Goal: Navigation & Orientation: Understand site structure

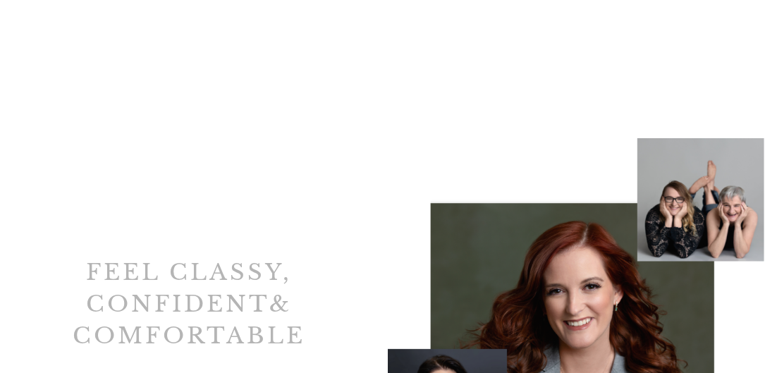
scroll to position [4453, 0]
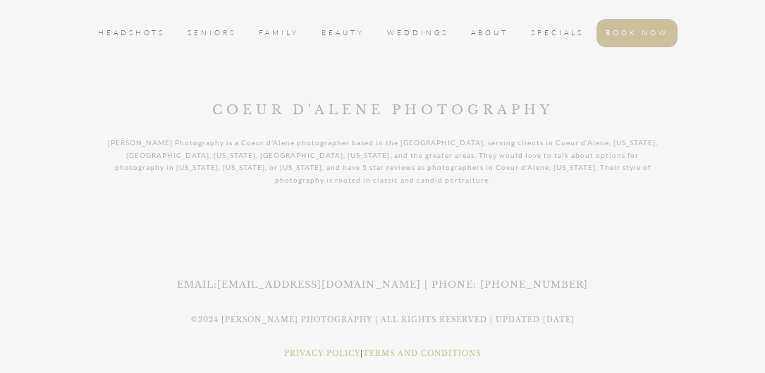
click at [617, 56] on div "HEADSHOTS SENIORS FAMILY BEAUTY WEDDINGS ABOUT SPECIALS BOOK NOW COEUR D'ALENE …" at bounding box center [382, 155] width 737 height 432
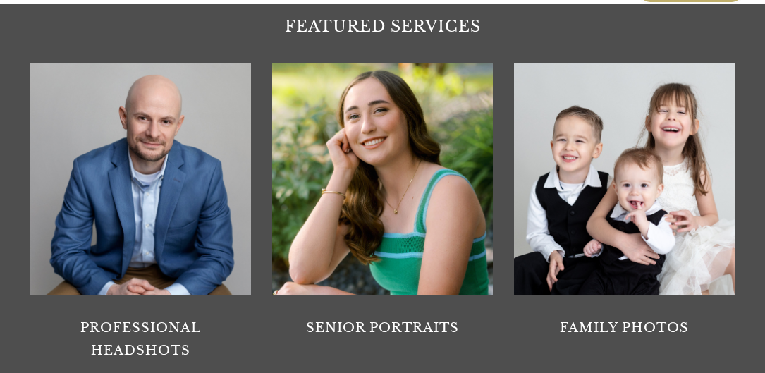
scroll to position [1267, 0]
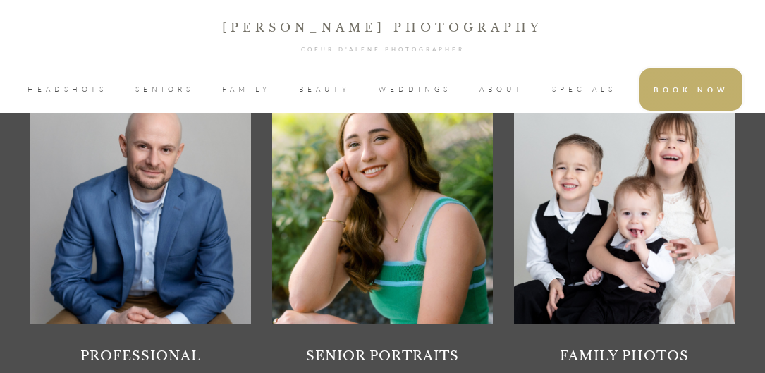
click at [558, 87] on span "SPECIALS" at bounding box center [584, 89] width 64 height 21
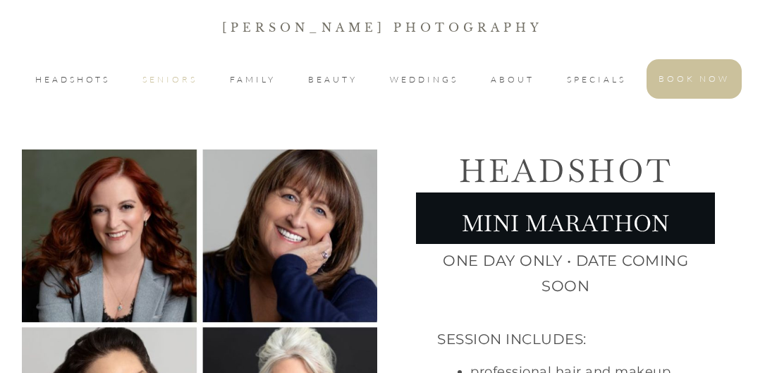
click at [164, 82] on span "SENIORS" at bounding box center [169, 79] width 55 height 17
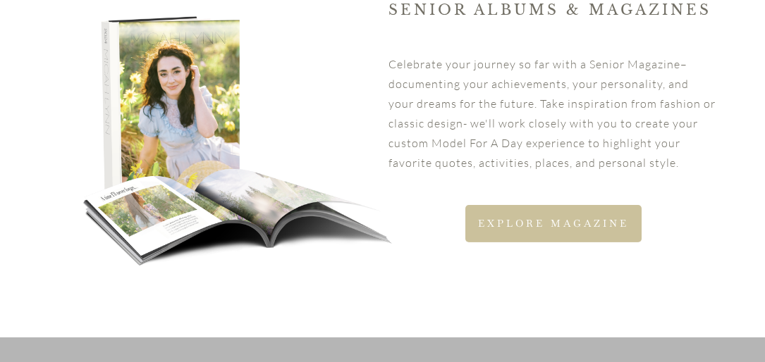
scroll to position [2738, 0]
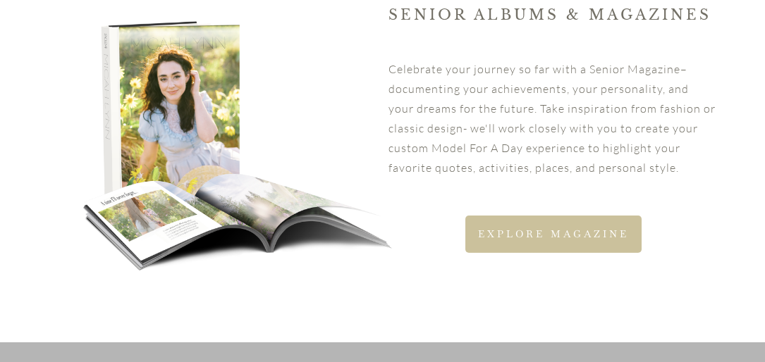
click at [612, 229] on span "EXPLORE MAGAZINE" at bounding box center [553, 234] width 151 height 12
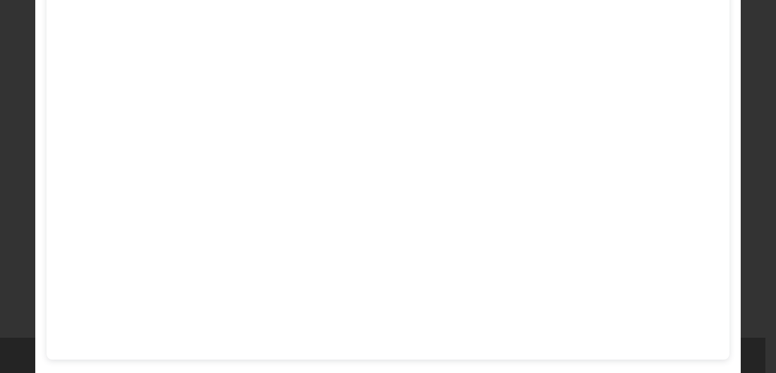
scroll to position [248, 0]
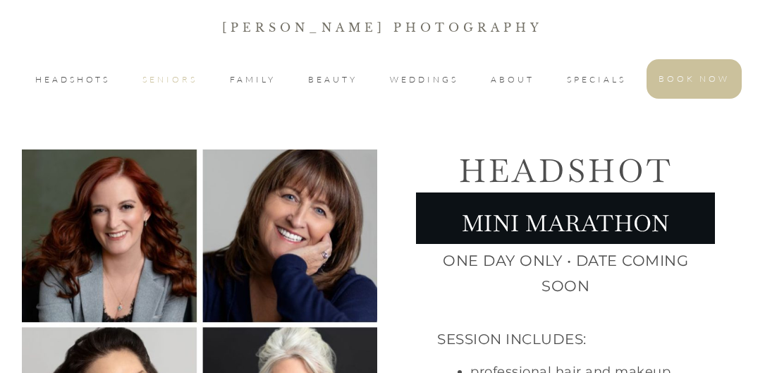
click at [196, 77] on span "SENIORS" at bounding box center [169, 79] width 55 height 17
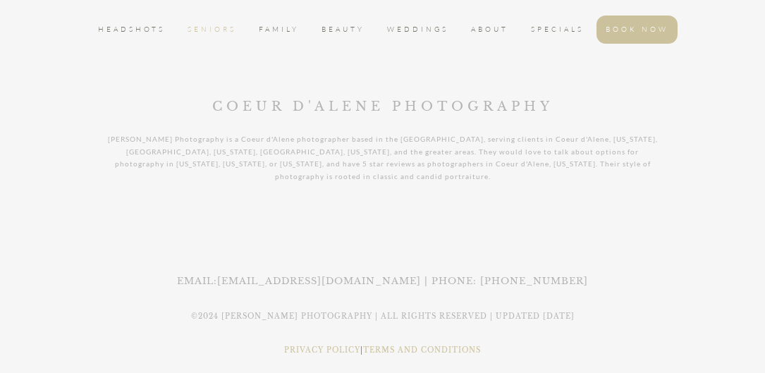
scroll to position [4451, 0]
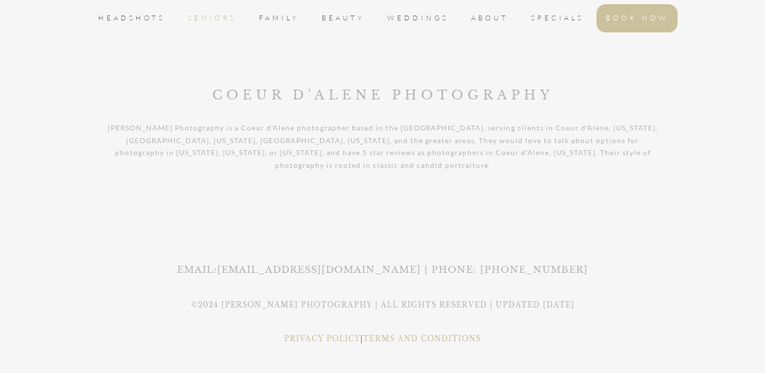
click at [373, 334] on link "TERMS AND CONDITIONS" at bounding box center [422, 338] width 118 height 9
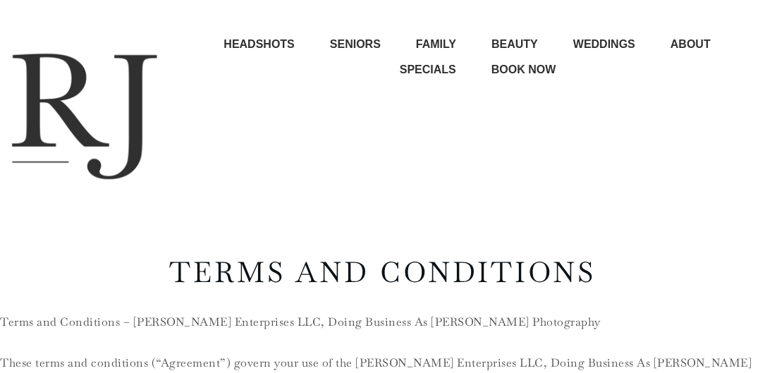
click at [679, 45] on span "ABOUT" at bounding box center [691, 44] width 40 height 23
